Goal: Information Seeking & Learning: Learn about a topic

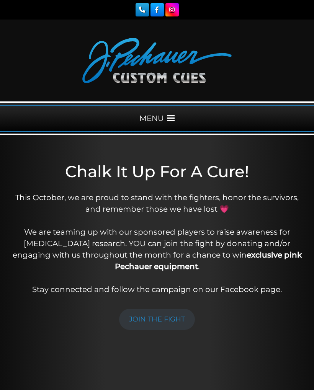
click at [168, 111] on div "MENU" at bounding box center [157, 118] width 314 height 27
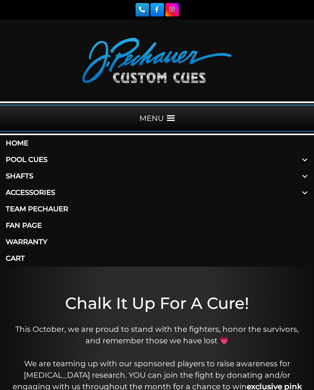
click at [50, 160] on link "Pool Cues" at bounding box center [157, 160] width 314 height 16
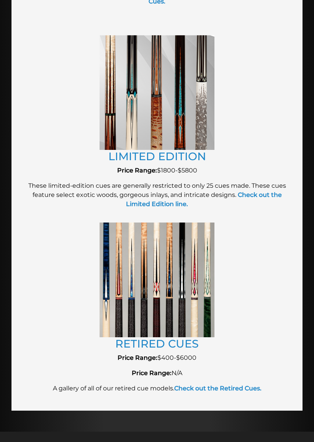
scroll to position [1424, 0]
click at [167, 113] on img at bounding box center [156, 92] width 115 height 115
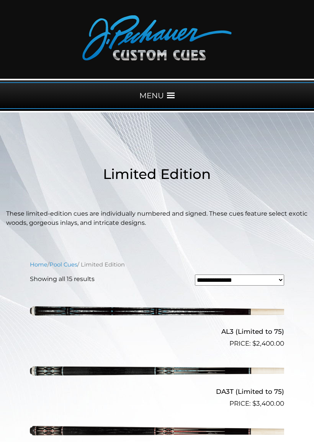
click at [168, 96] on span at bounding box center [171, 96] width 8 height 8
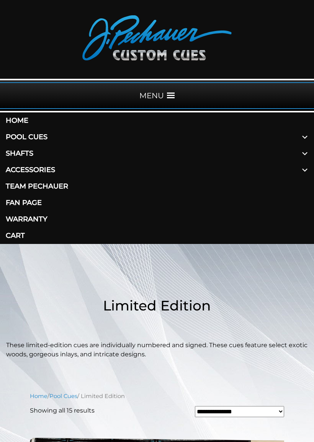
click at [69, 135] on link "Pool Cues" at bounding box center [157, 137] width 314 height 16
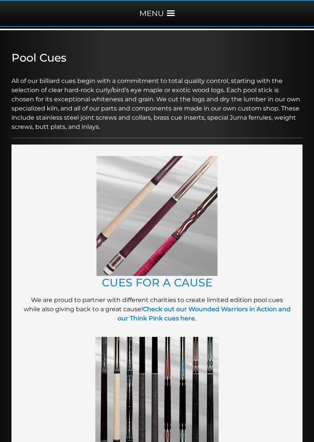
scroll to position [120, 0]
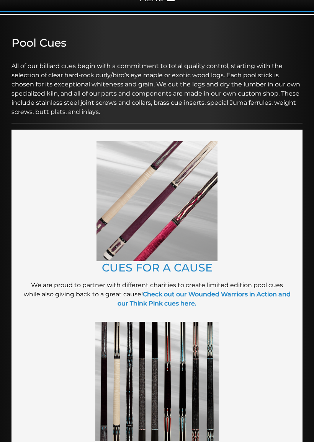
click at [158, 211] on img at bounding box center [156, 201] width 121 height 120
